Goal: Information Seeking & Learning: Check status

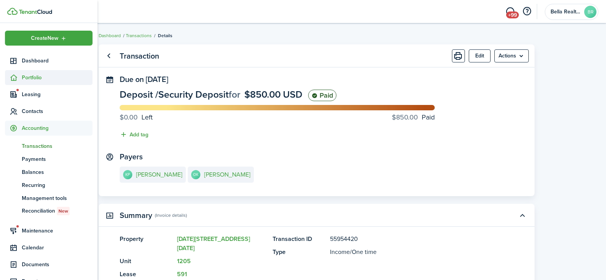
click at [31, 78] on span "Portfolio" at bounding box center [57, 77] width 71 height 8
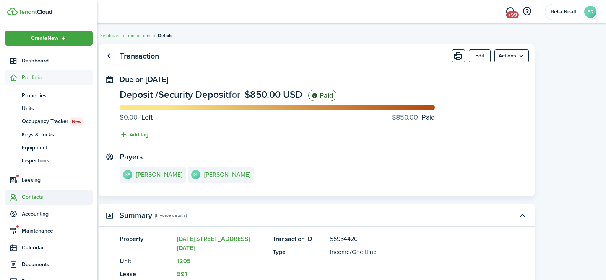
click at [29, 198] on span "Contacts" at bounding box center [57, 197] width 71 height 8
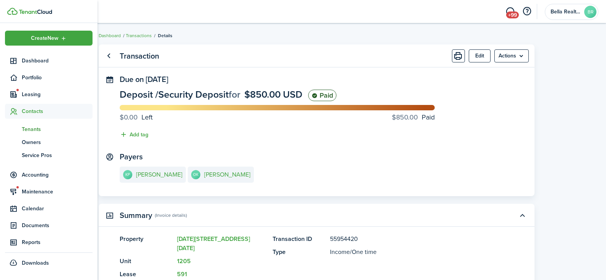
click at [38, 129] on span "Tenants" at bounding box center [57, 129] width 71 height 8
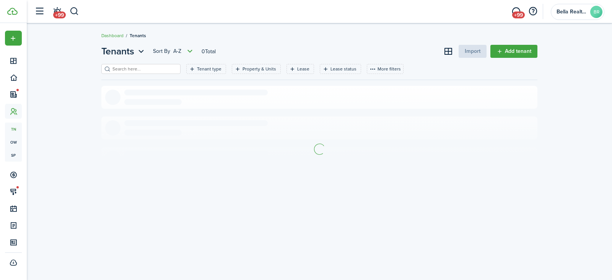
click at [124, 68] on input "search" at bounding box center [144, 68] width 67 height 7
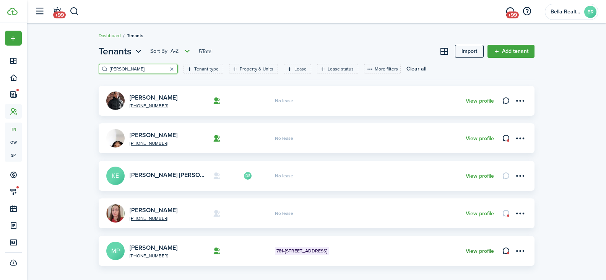
type input "[PERSON_NAME]"
click at [485, 251] on link "View profile" at bounding box center [480, 251] width 28 height 6
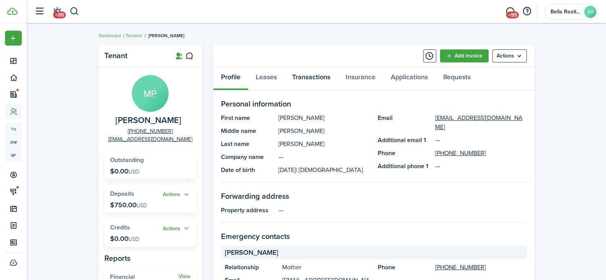
click at [305, 76] on link "Transactions" at bounding box center [312, 78] width 54 height 23
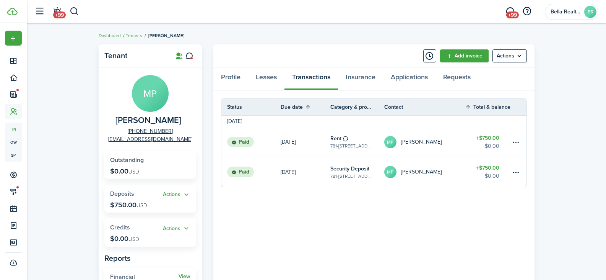
click at [450, 173] on link "[PERSON_NAME] [PERSON_NAME]" at bounding box center [424, 172] width 81 height 30
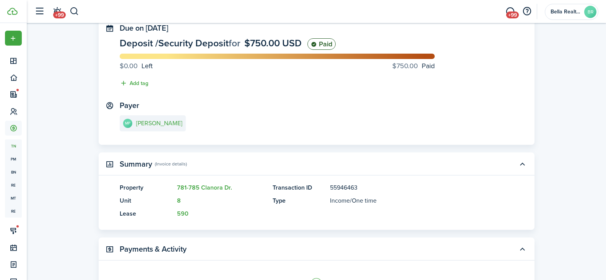
scroll to position [135, 0]
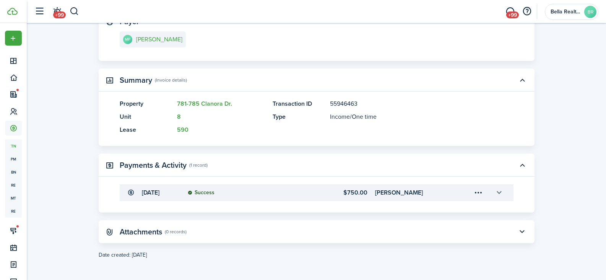
click at [501, 195] on button "button" at bounding box center [499, 192] width 13 height 13
